Goal: Use online tool/utility: Utilize a website feature to perform a specific function

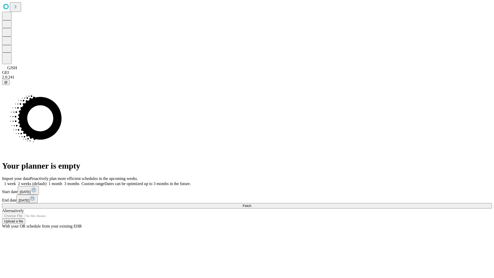
click at [251, 204] on span "Fetch" at bounding box center [246, 206] width 8 height 4
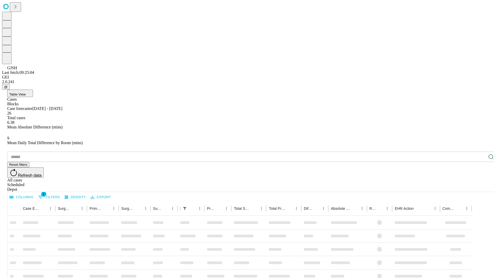
click at [26, 92] on span "Table View" at bounding box center [17, 94] width 16 height 4
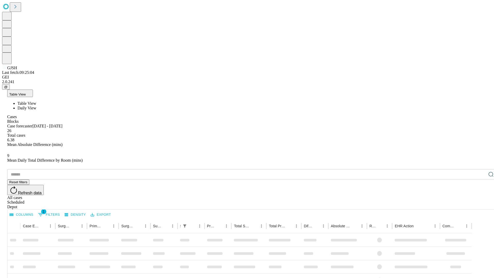
click at [36, 106] on span "Daily View" at bounding box center [26, 108] width 19 height 4
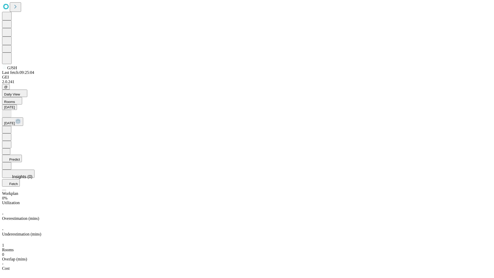
click at [22, 155] on button "Predict" at bounding box center [12, 158] width 20 height 7
